Goal: Task Accomplishment & Management: Use online tool/utility

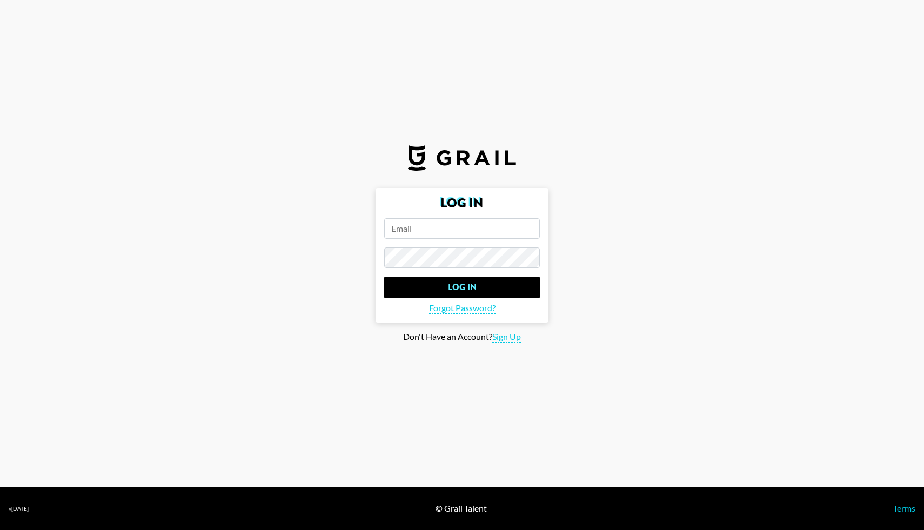
click at [406, 227] on input "email" at bounding box center [462, 228] width 156 height 21
paste input "[PERSON_NAME][EMAIL_ADDRESS][DOMAIN_NAME]"
type input "[PERSON_NAME][EMAIL_ADDRESS][DOMAIN_NAME]"
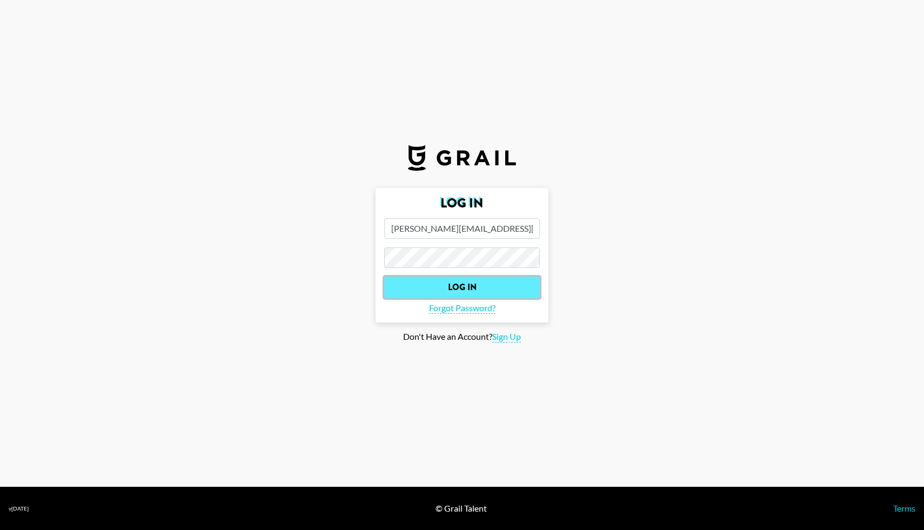
click at [429, 281] on input "Log In" at bounding box center [462, 288] width 156 height 22
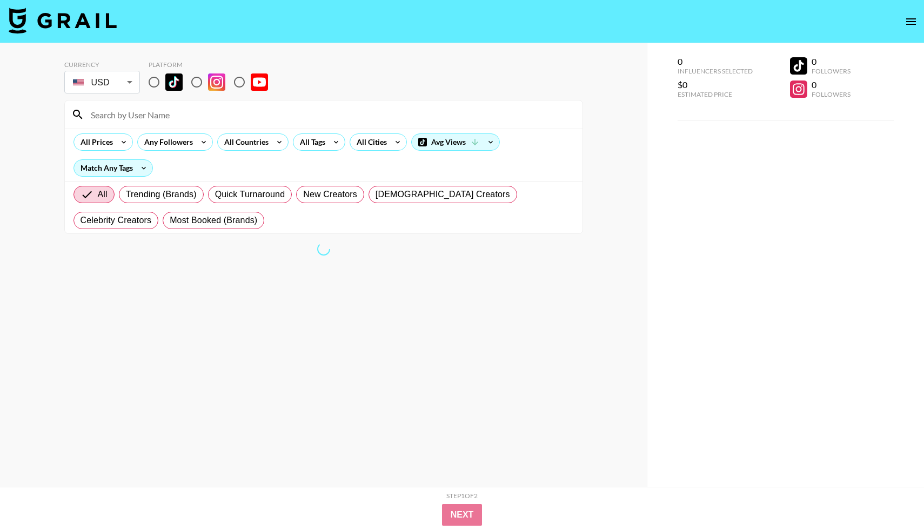
scroll to position [43, 0]
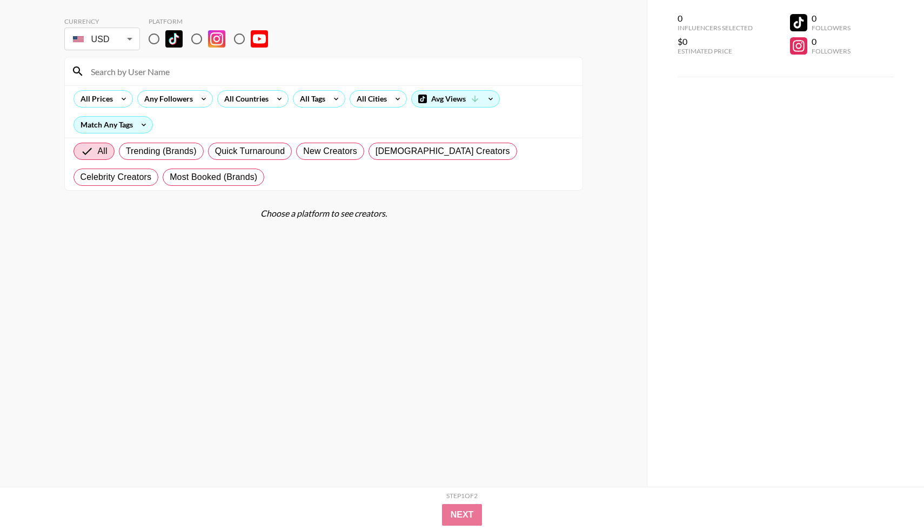
click at [571, 42] on div "Currency USD USD ​ Platform" at bounding box center [323, 34] width 518 height 35
click at [198, 38] on input "radio" at bounding box center [196, 39] width 23 height 23
radio input "true"
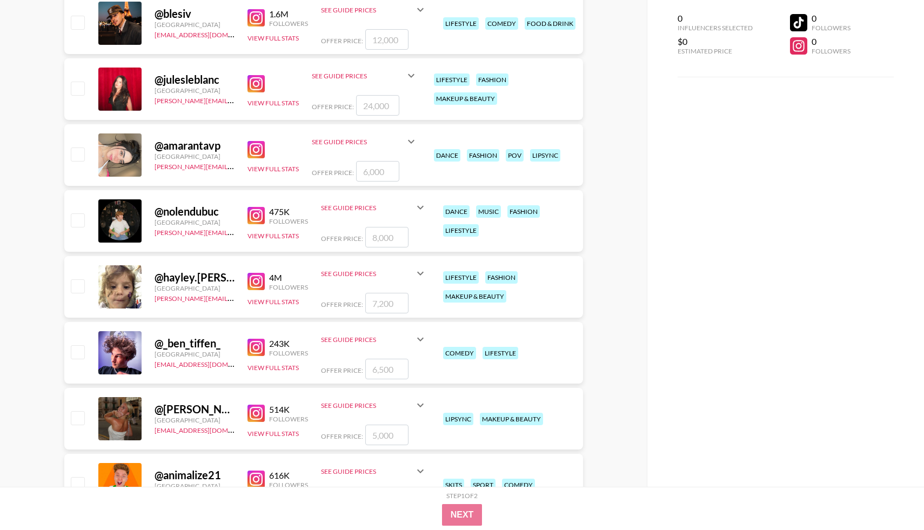
scroll to position [3360, 0]
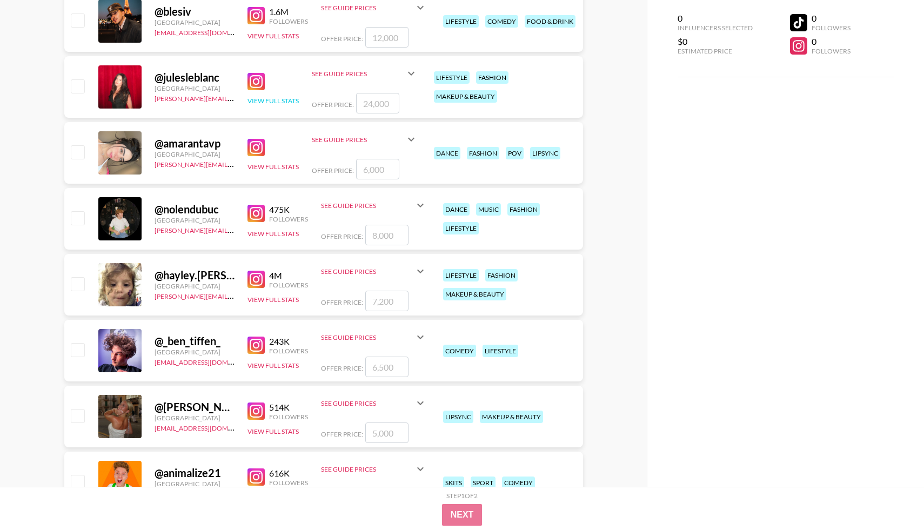
click at [277, 101] on button "View Full Stats" at bounding box center [272, 101] width 51 height 8
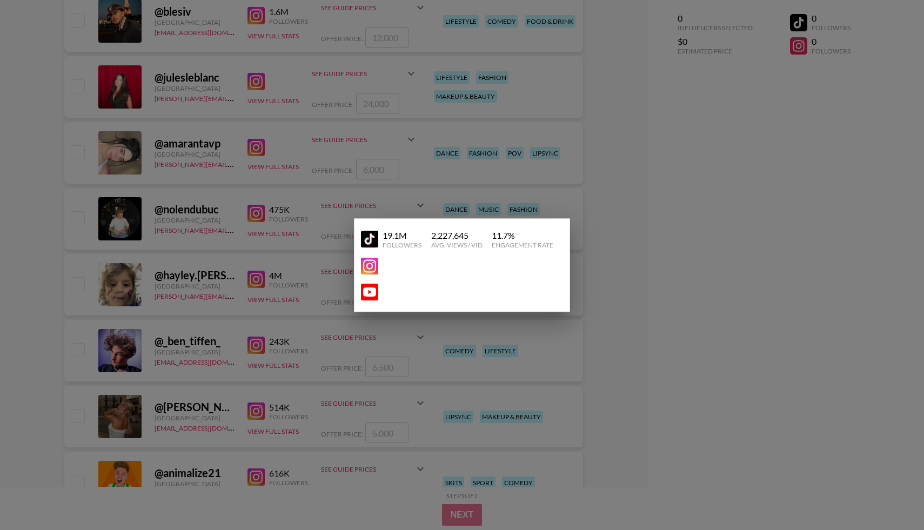
click at [629, 202] on div at bounding box center [462, 265] width 924 height 530
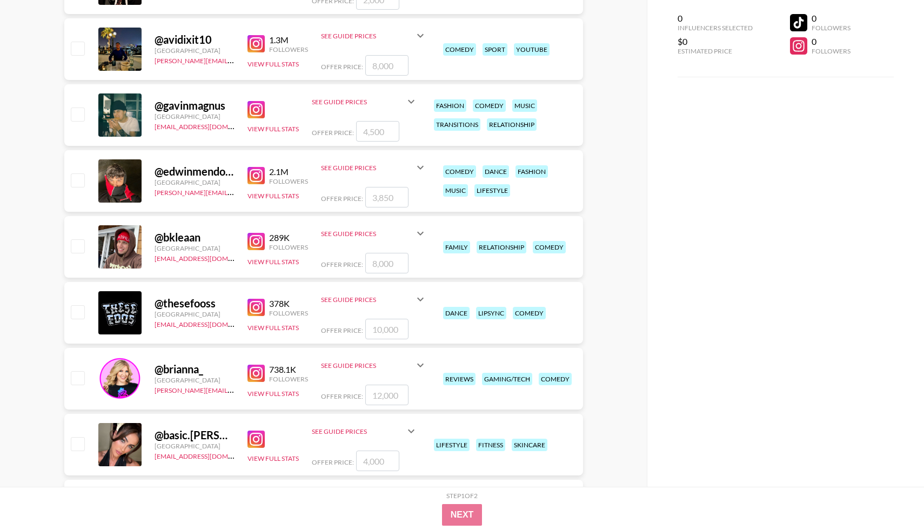
scroll to position [9203, 0]
